Goal: Navigation & Orientation: Find specific page/section

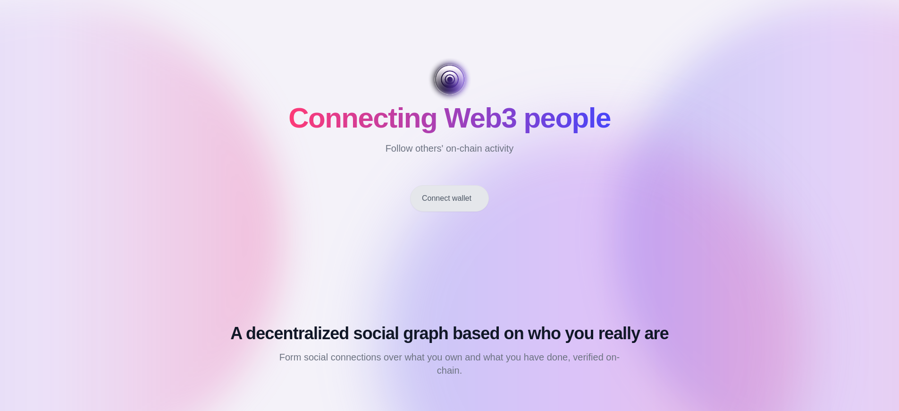
click at [450, 198] on button "Connect wallet" at bounding box center [449, 198] width 79 height 26
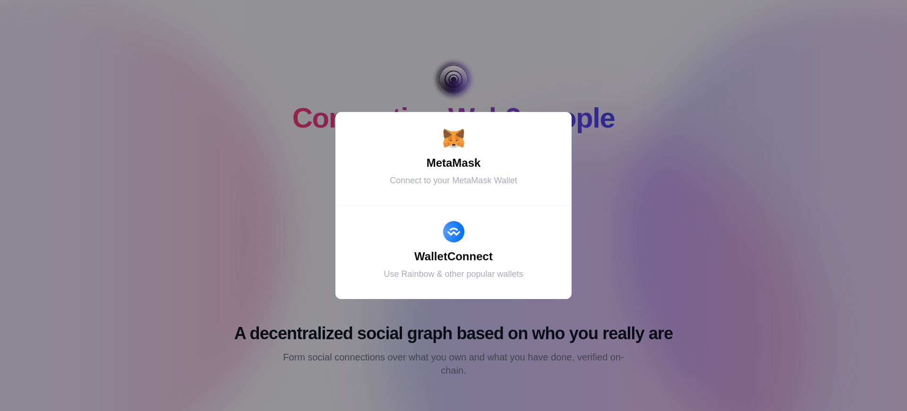
click at [453, 163] on div "MetaMask" at bounding box center [453, 162] width 212 height 17
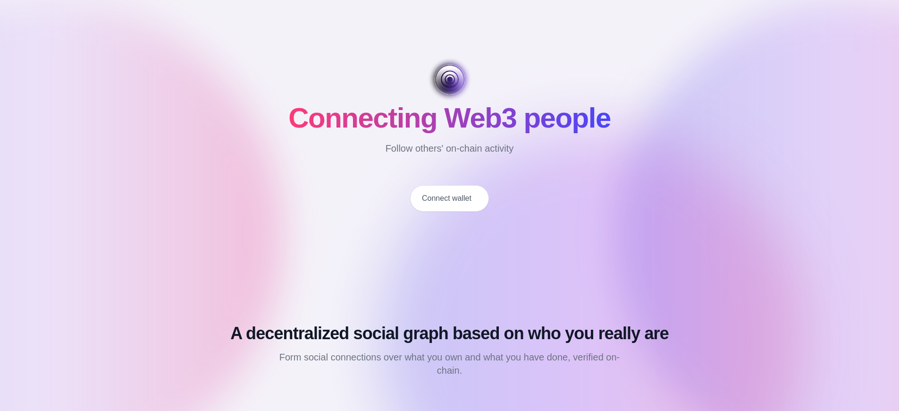
click at [450, 198] on button "Connect wallet" at bounding box center [449, 198] width 79 height 26
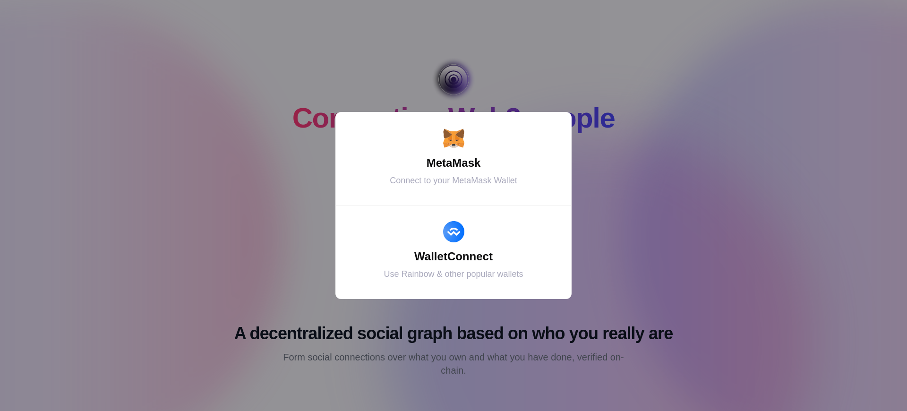
click at [453, 163] on div "MetaMask" at bounding box center [453, 162] width 212 height 17
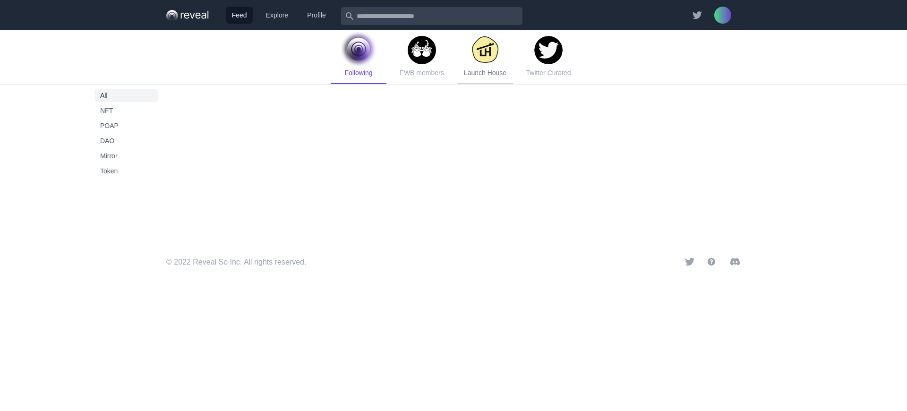
click at [484, 73] on span "Launch House" at bounding box center [485, 73] width 42 height 8
click at [126, 171] on span "Token" at bounding box center [126, 170] width 52 height 9
